Goal: Information Seeking & Learning: Learn about a topic

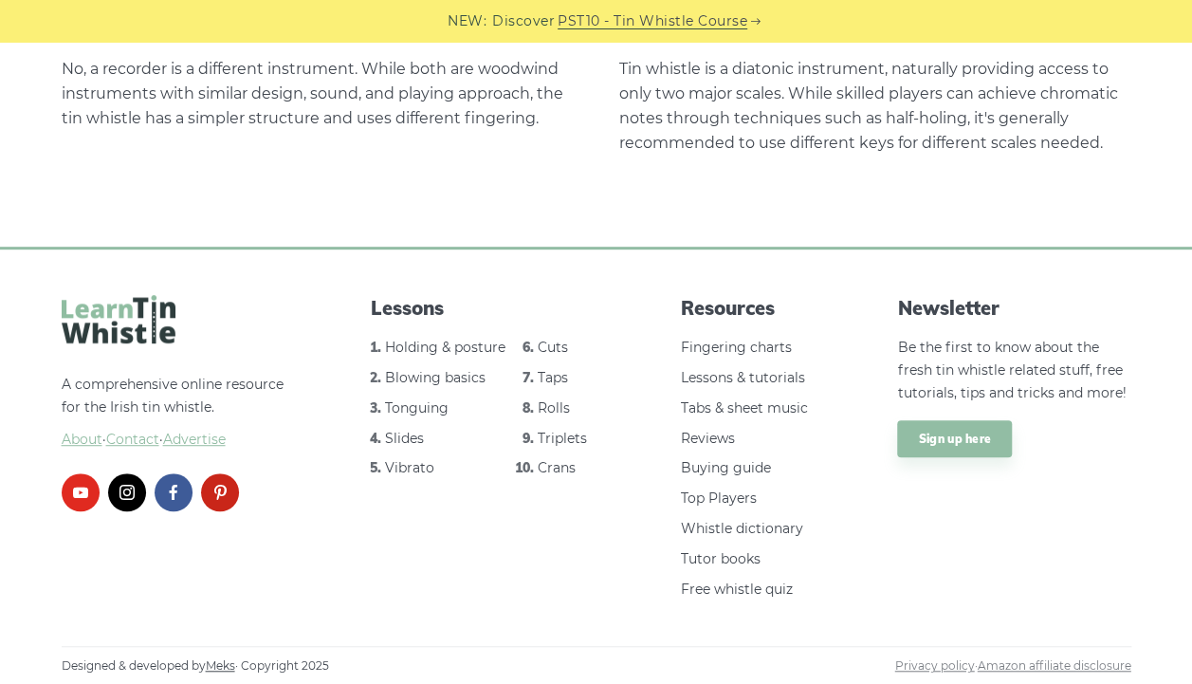
scroll to position [3957, 0]
click at [463, 343] on link "Holding & posture" at bounding box center [445, 346] width 120 height 17
click at [450, 381] on link "Blowing basics" at bounding box center [435, 376] width 101 height 17
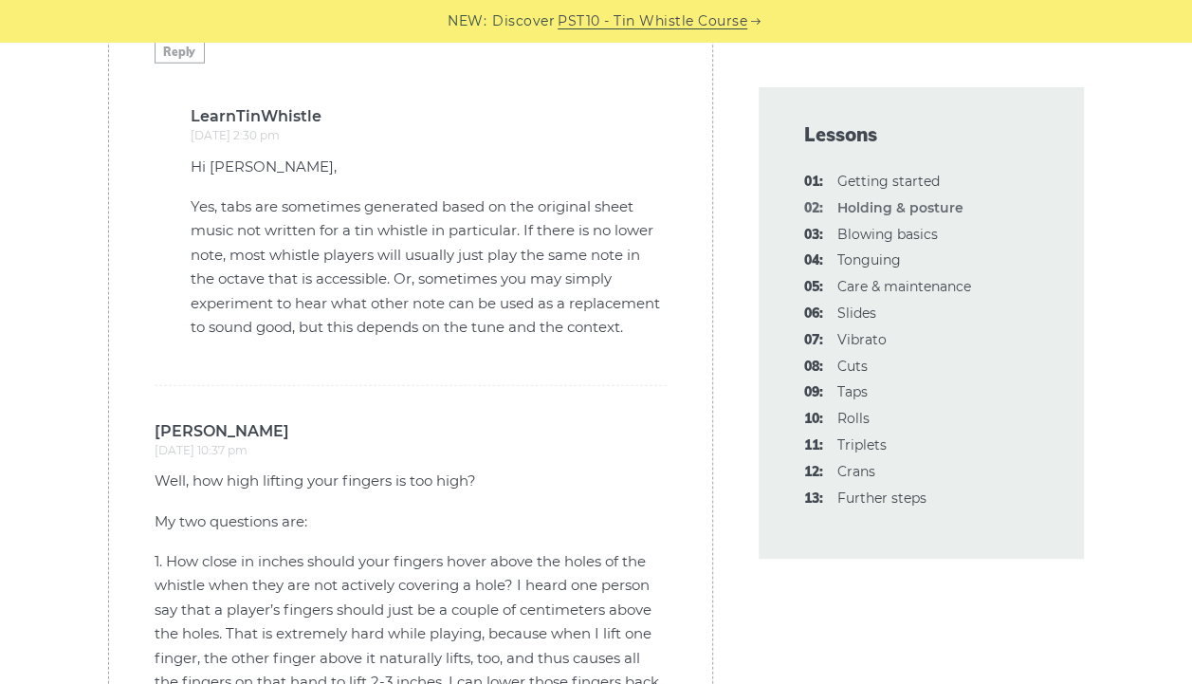
scroll to position [6166, 0]
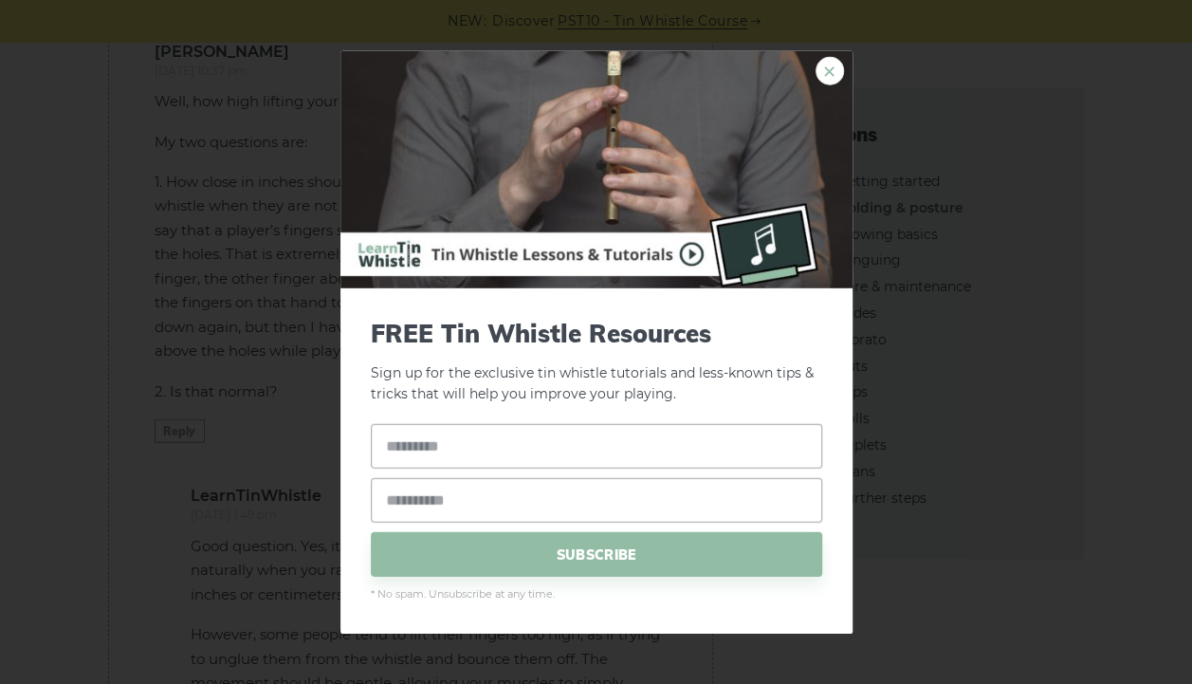
click at [831, 70] on link "×" at bounding box center [830, 70] width 28 height 28
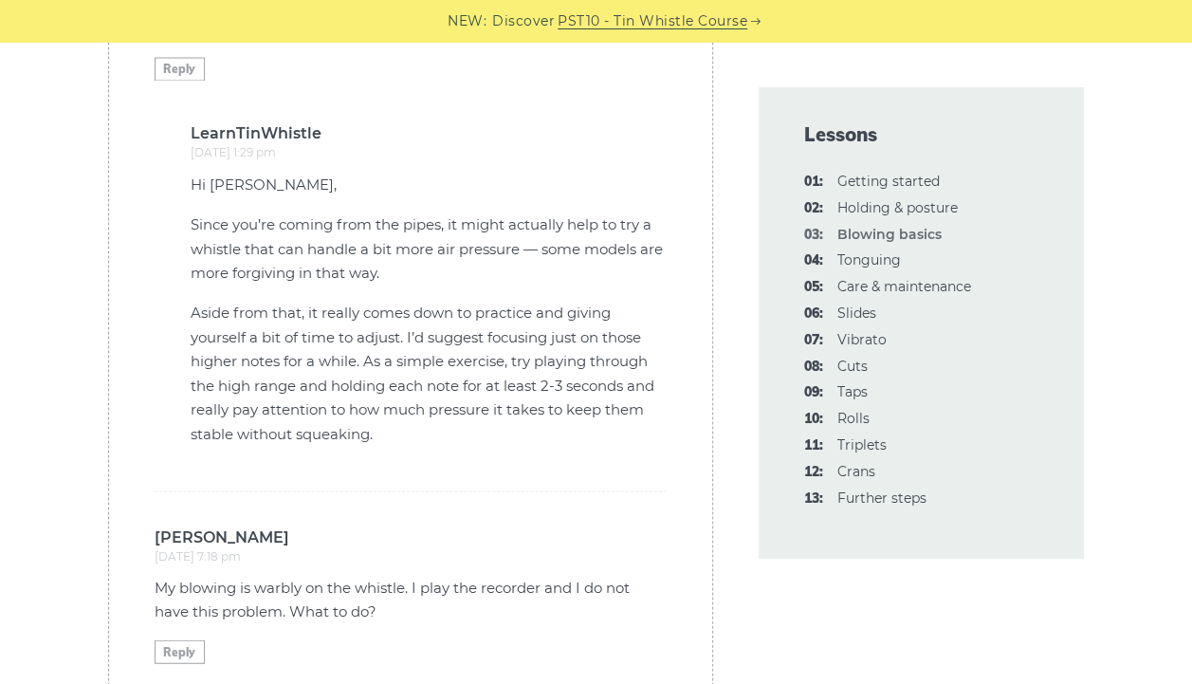
scroll to position [5218, 0]
